Goal: Task Accomplishment & Management: Use online tool/utility

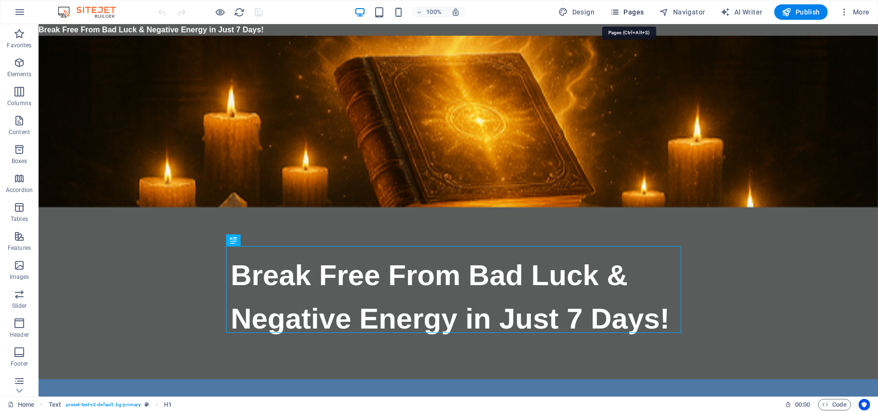
click at [627, 12] on span "Pages" at bounding box center [627, 12] width 34 height 10
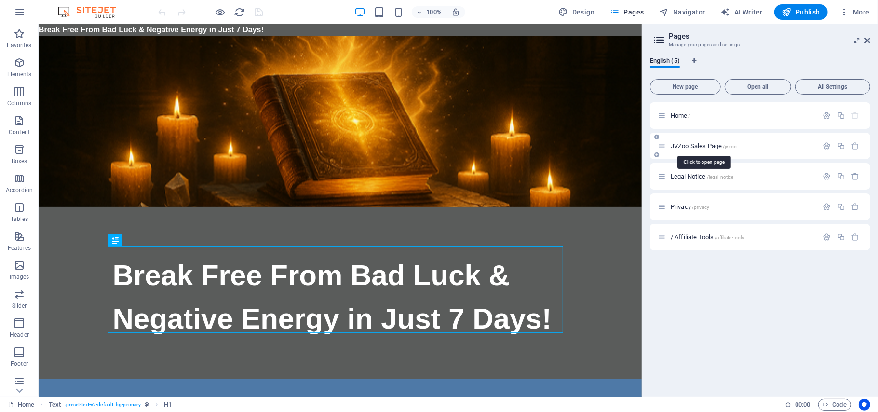
click at [699, 148] on span "JVZoo Sales Page /jvzoo" at bounding box center [704, 145] width 66 height 7
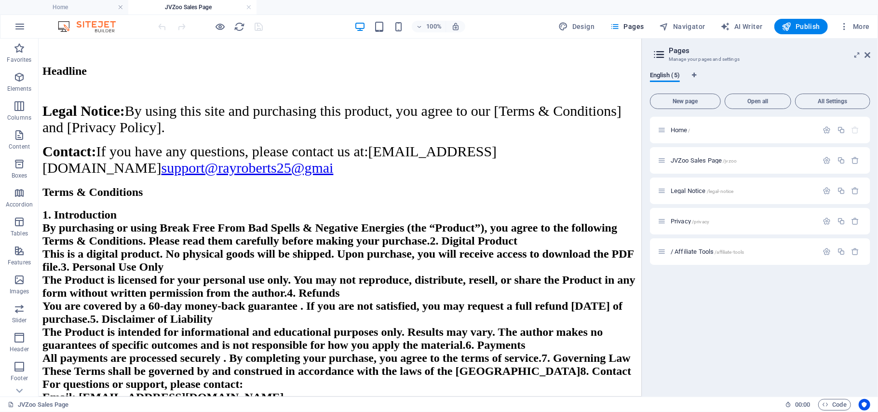
scroll to position [8283, 0]
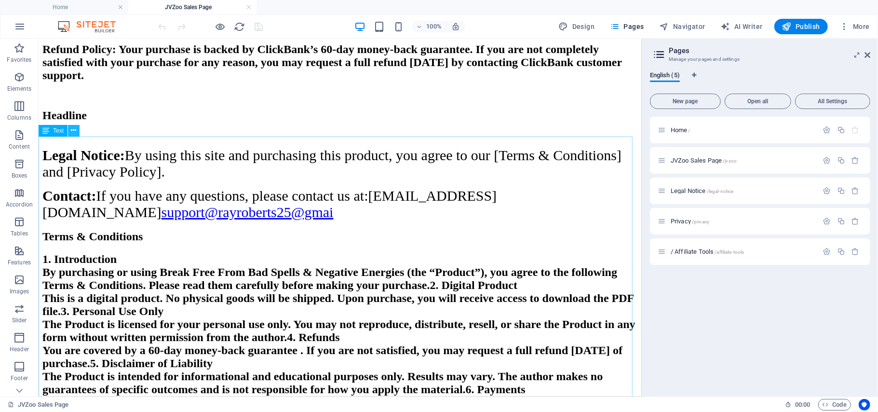
click at [73, 132] on icon at bounding box center [73, 130] width 5 height 10
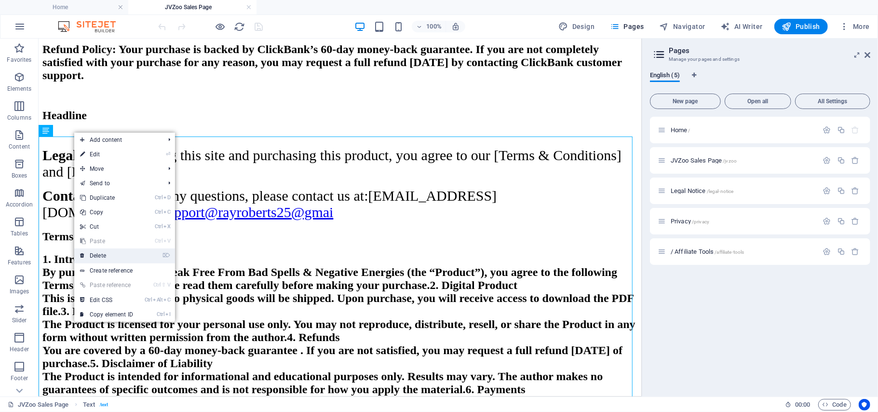
click at [96, 253] on link "⌦ Delete" at bounding box center [106, 255] width 65 height 14
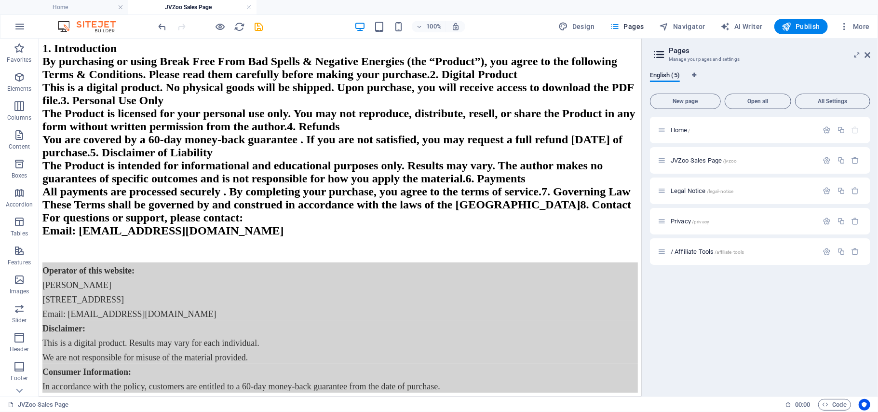
scroll to position [9021, 0]
drag, startPoint x: 635, startPoint y: 315, endPoint x: 685, endPoint y: 376, distance: 79.5
click at [342, 279] on div "+ Add section" at bounding box center [340, 282] width 54 height 16
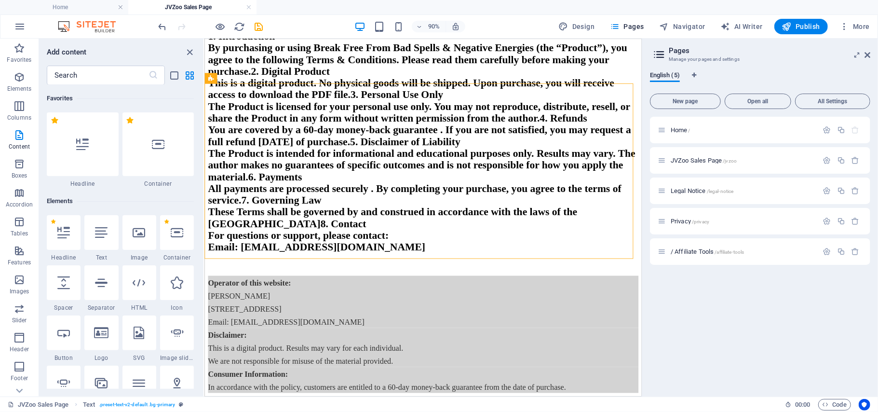
drag, startPoint x: 155, startPoint y: 147, endPoint x: 81, endPoint y: 263, distance: 137.5
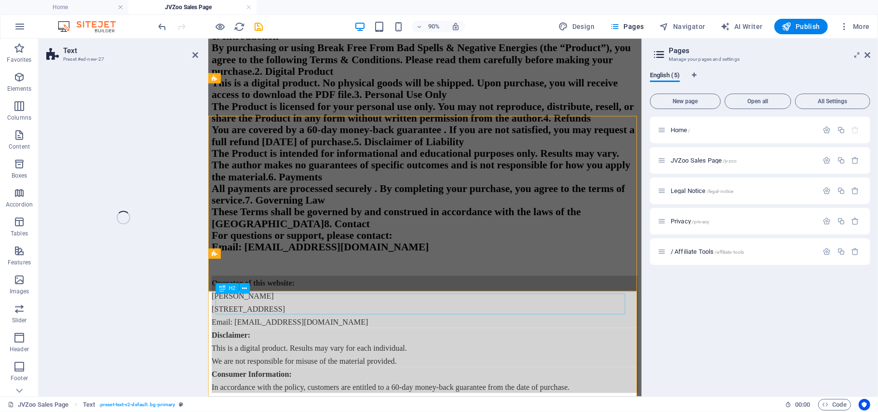
scroll to position [8478, 0]
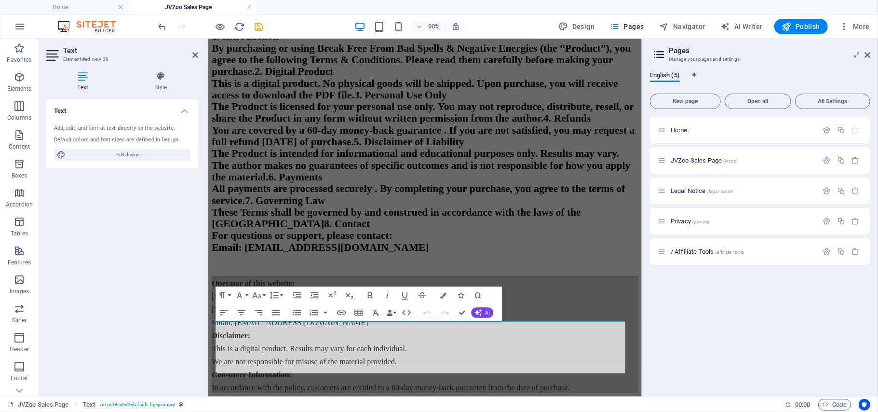
drag, startPoint x: 687, startPoint y: 381, endPoint x: 864, endPoint y: 414, distance: 180.4
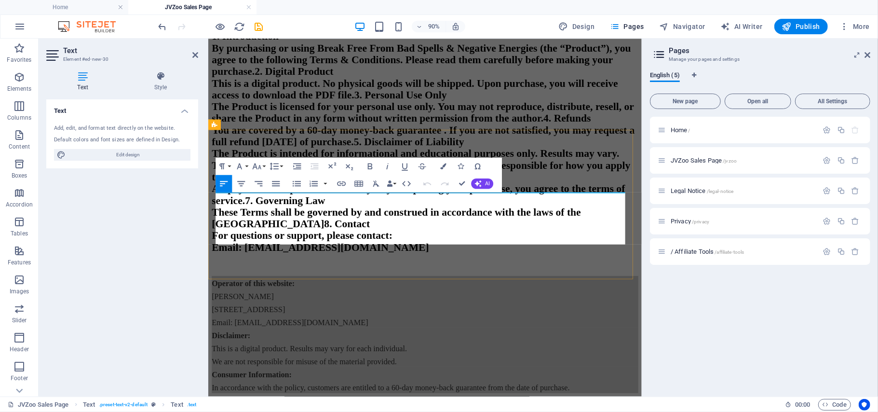
scroll to position [8622, 0]
drag, startPoint x: 308, startPoint y: 239, endPoint x: 214, endPoint y: 207, distance: 99.2
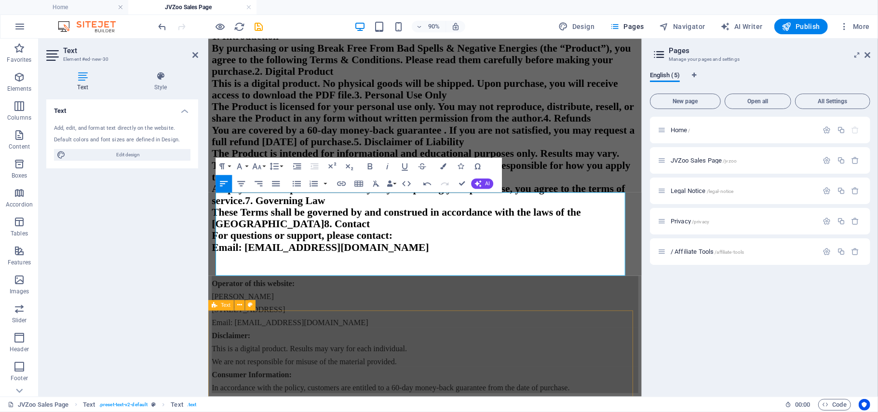
click at [520, 19] on div "Terms & Conditions" at bounding box center [449, 12] width 474 height 13
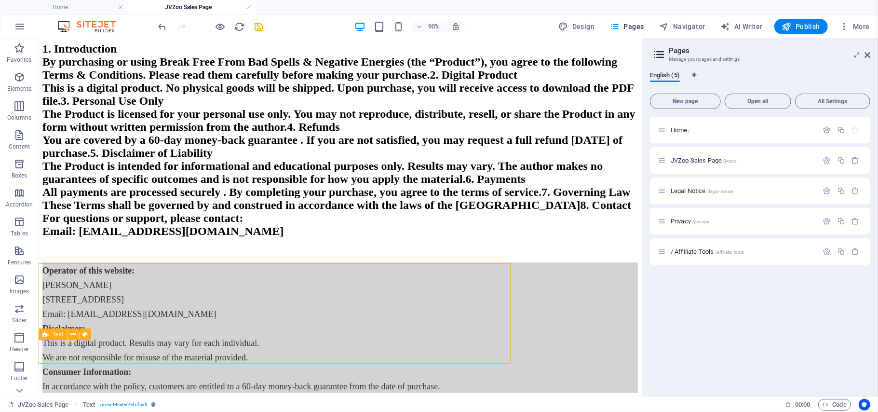
scroll to position [9595, 0]
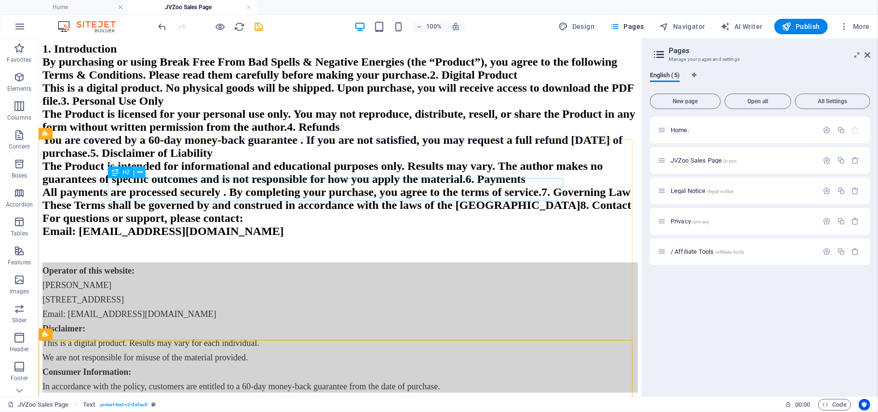
click at [141, 173] on icon at bounding box center [139, 172] width 5 height 10
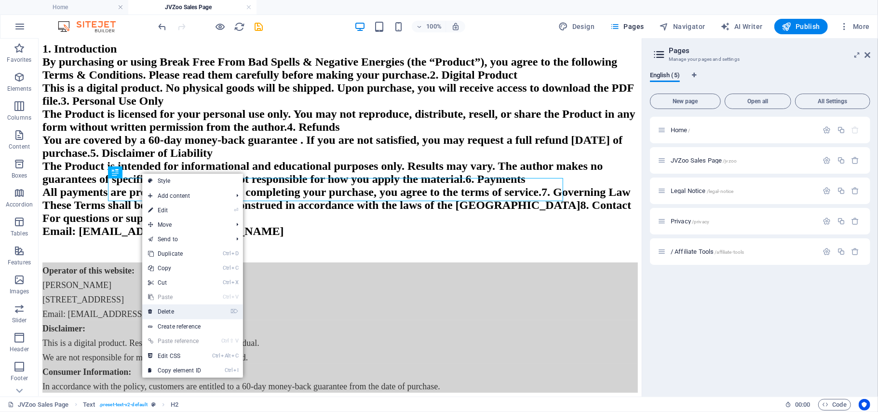
click at [174, 311] on link "⌦ Delete" at bounding box center [174, 311] width 65 height 14
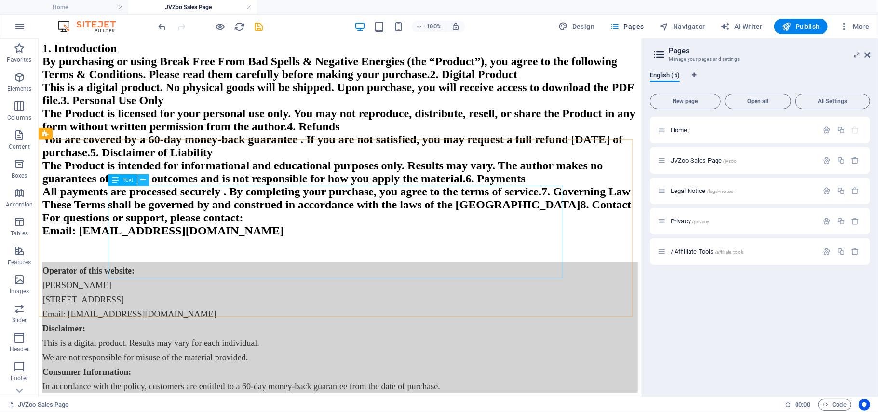
click at [141, 178] on icon at bounding box center [143, 180] width 5 height 10
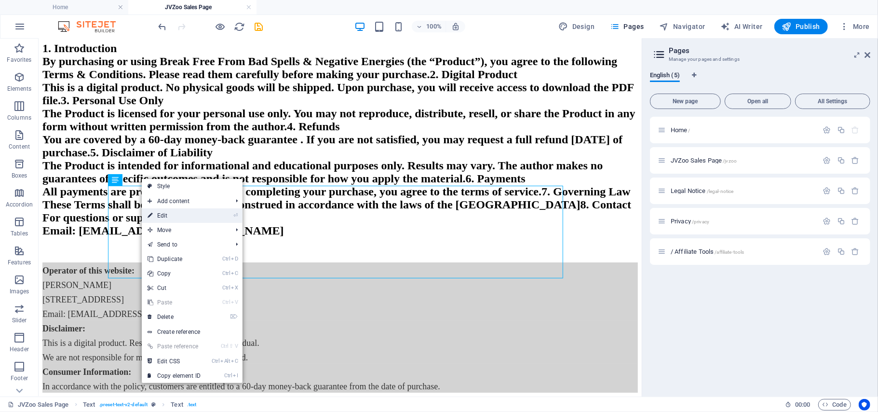
click at [169, 215] on link "⏎ Edit" at bounding box center [174, 215] width 65 height 14
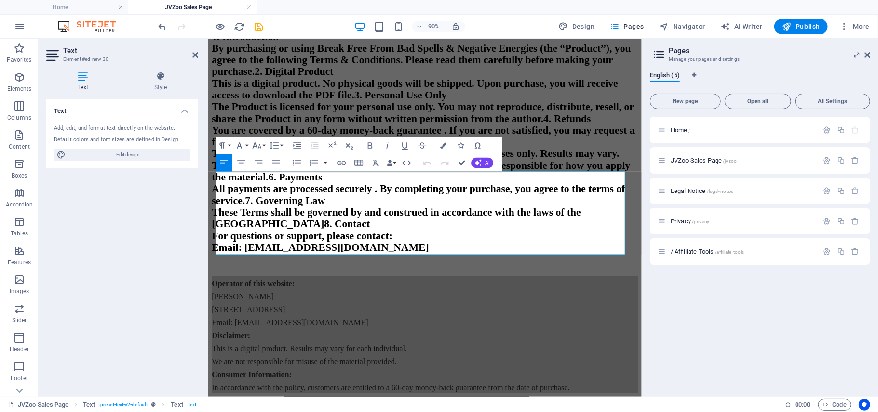
scroll to position [8622, 0]
drag, startPoint x: 631, startPoint y: 261, endPoint x: 215, endPoint y: 187, distance: 423.4
click at [265, 144] on button "Font Size" at bounding box center [259, 144] width 16 height 17
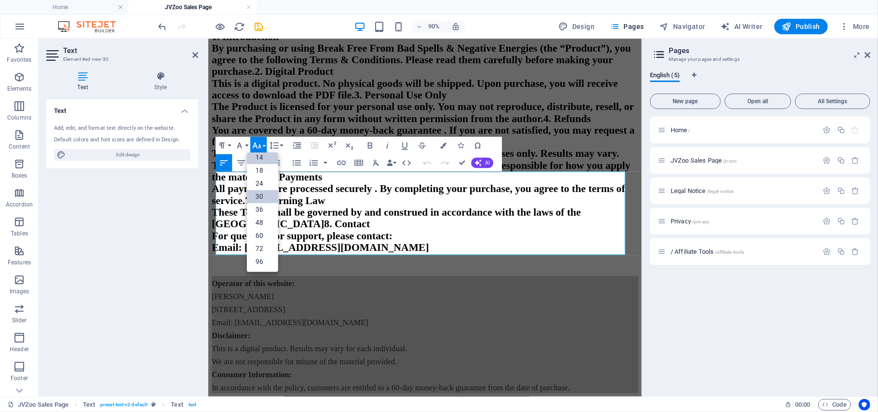
click at [261, 197] on link "30" at bounding box center [262, 196] width 31 height 13
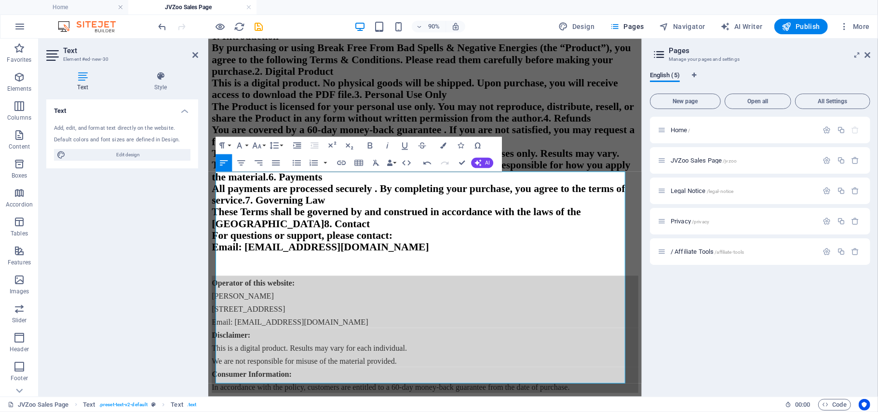
click at [652, 371] on div "Home / JVZoo Sales Page /jvzoo Legal Notice /legal-notice Privacy /privacy / Af…" at bounding box center [760, 253] width 220 height 272
click at [662, 290] on div "Home / JVZoo Sales Page /jvzoo Legal Notice /legal-notice Privacy /privacy / Af…" at bounding box center [760, 253] width 220 height 272
click at [194, 53] on icon at bounding box center [195, 55] width 6 height 8
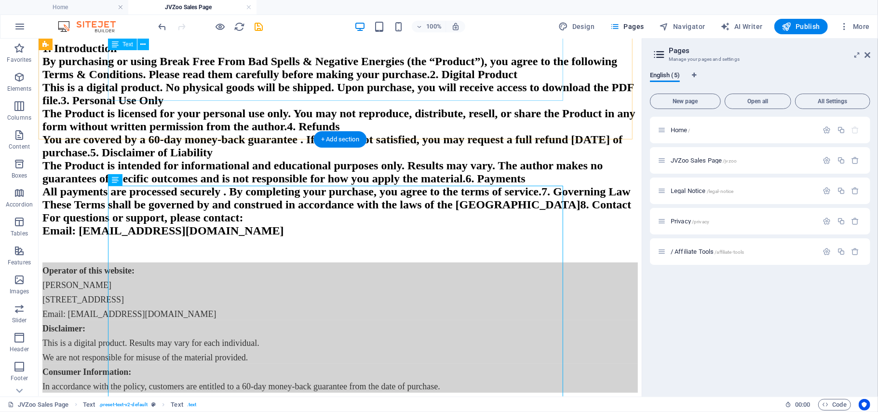
scroll to position [9595, 0]
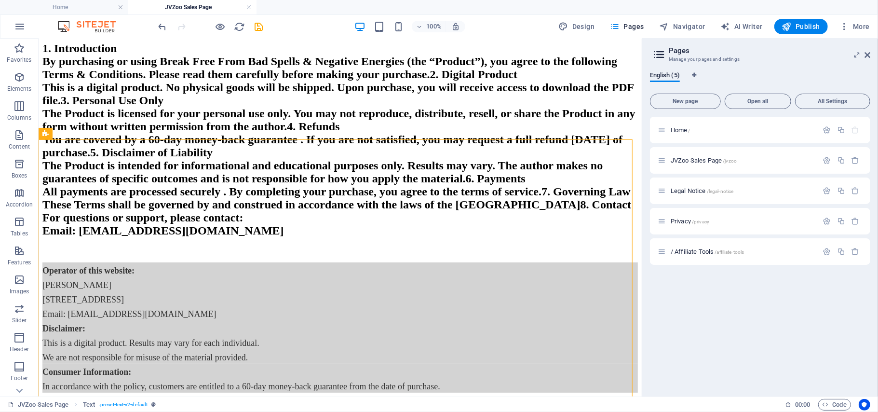
click at [688, 313] on div "Home / JVZoo Sales Page /jvzoo Legal Notice /legal-notice Privacy /privacy / Af…" at bounding box center [760, 253] width 220 height 272
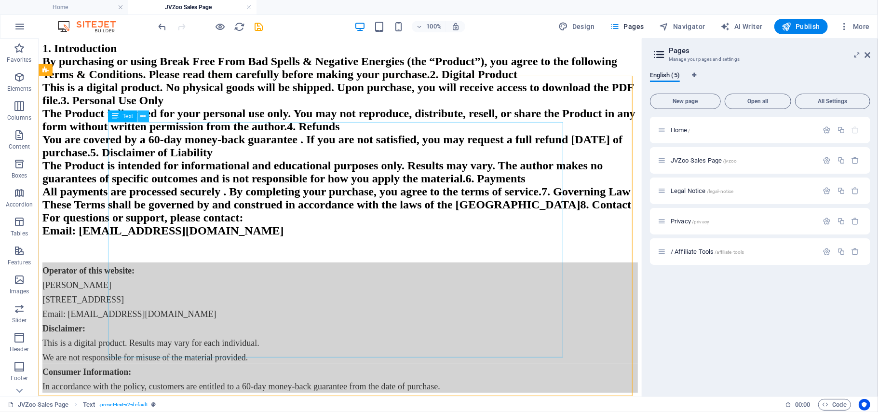
click at [145, 116] on icon at bounding box center [143, 116] width 5 height 10
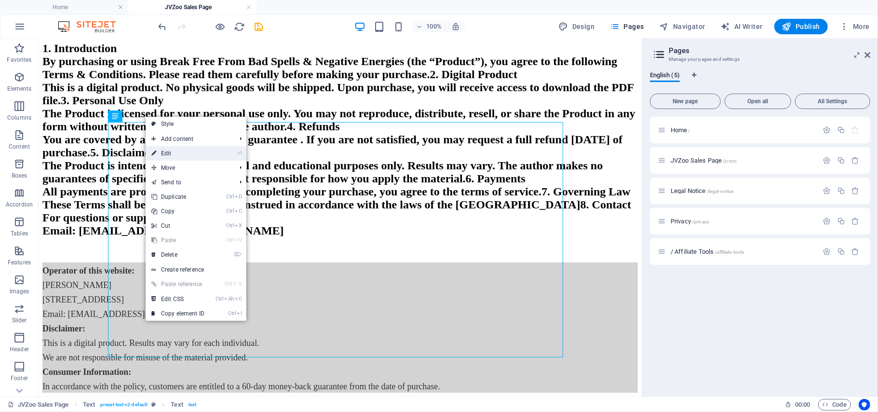
click at [172, 155] on link "⏎ Edit" at bounding box center [178, 153] width 65 height 14
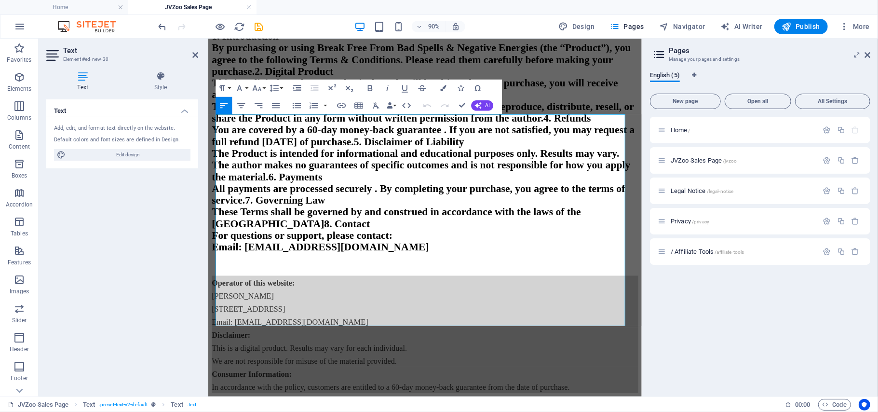
scroll to position [8685, 0]
click at [266, 87] on button "Font Size" at bounding box center [259, 87] width 16 height 17
click at [263, 115] on link "18" at bounding box center [262, 113] width 31 height 13
drag, startPoint x: 529, startPoint y: 338, endPoint x: 411, endPoint y: 156, distance: 217.5
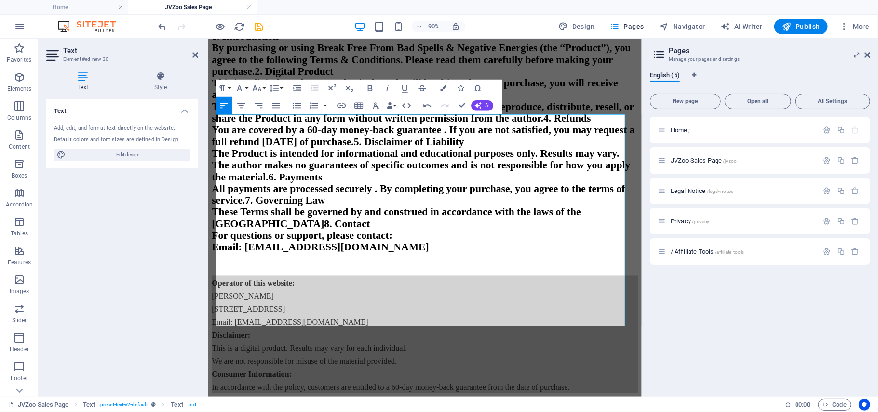
click at [265, 87] on button "Font Size" at bounding box center [259, 87] width 16 height 17
click at [263, 113] on link "18" at bounding box center [262, 113] width 31 height 13
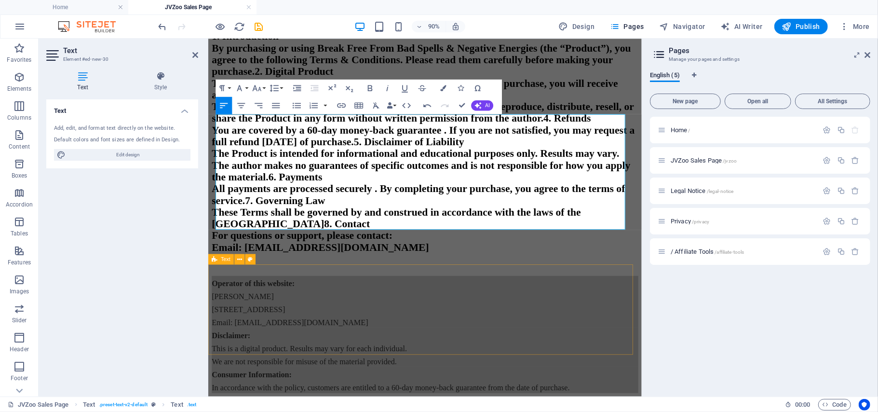
click at [611, 19] on div "Terms & Conditions" at bounding box center [449, 12] width 474 height 13
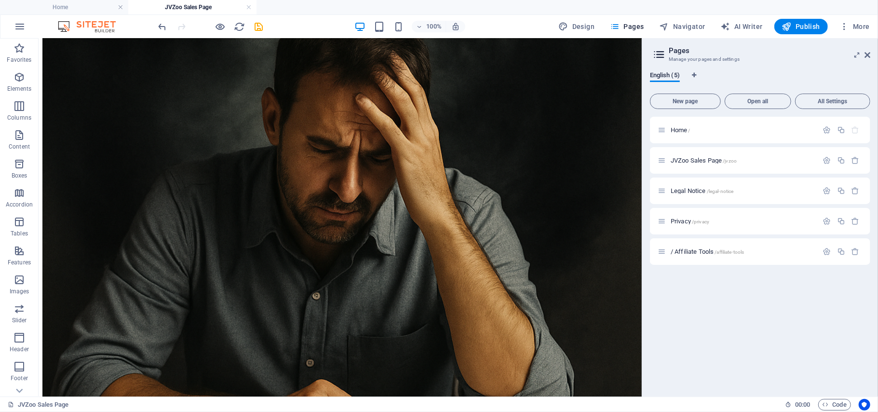
scroll to position [0, 0]
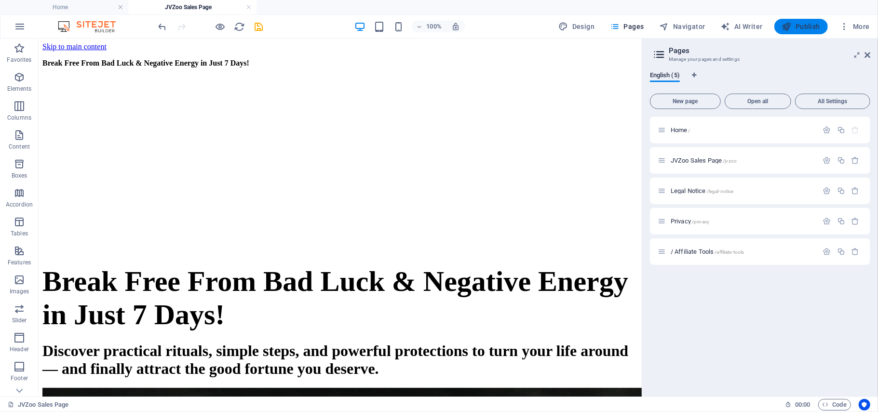
click at [801, 27] on span "Publish" at bounding box center [801, 27] width 38 height 10
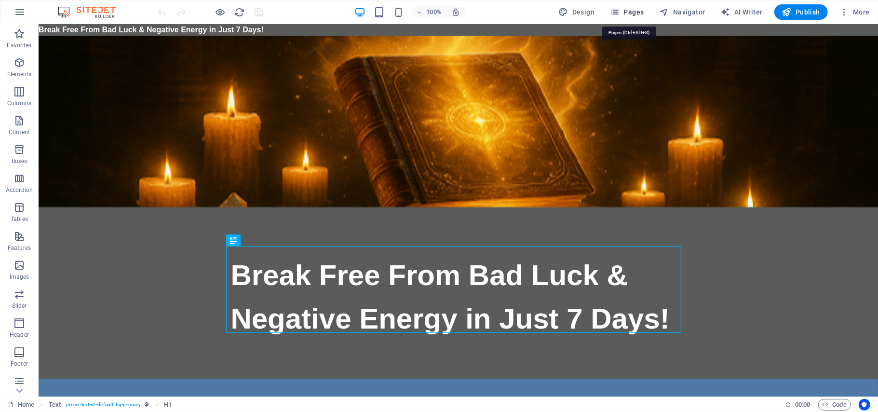
click at [627, 10] on span "Pages" at bounding box center [627, 12] width 34 height 10
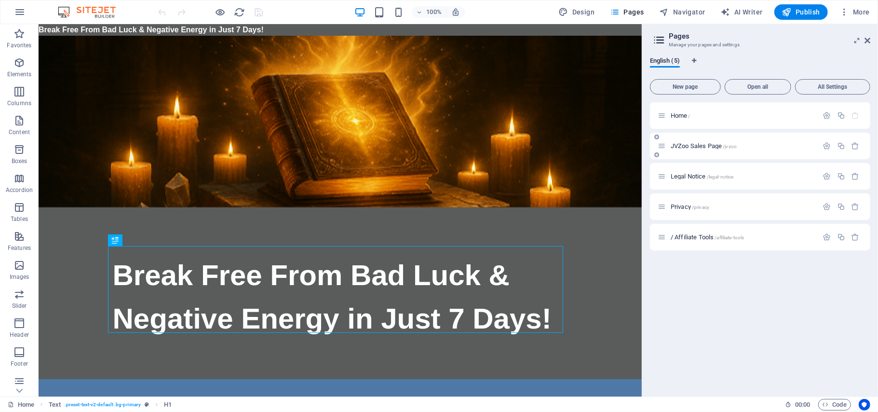
click at [712, 146] on span "JVZoo Sales Page /jvzoo" at bounding box center [704, 145] width 66 height 7
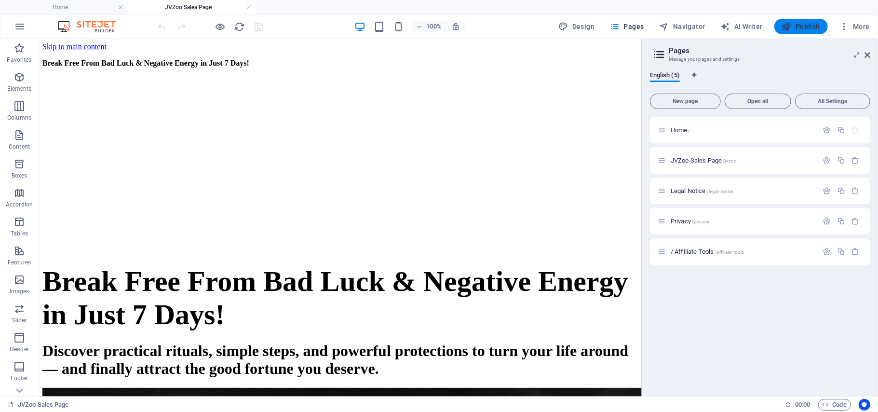
click at [804, 24] on span "Publish" at bounding box center [801, 27] width 38 height 10
